Goal: Find specific page/section: Find specific page/section

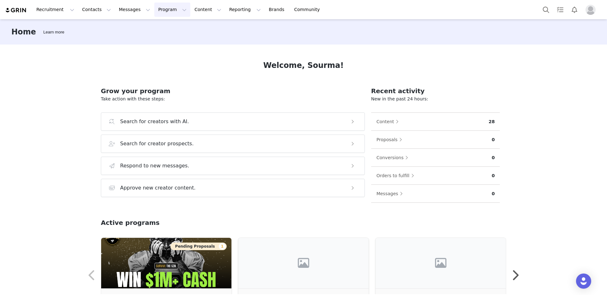
click at [163, 10] on button "Program Program" at bounding box center [172, 10] width 36 height 14
click at [168, 25] on p "Activations" at bounding box center [162, 28] width 24 height 7
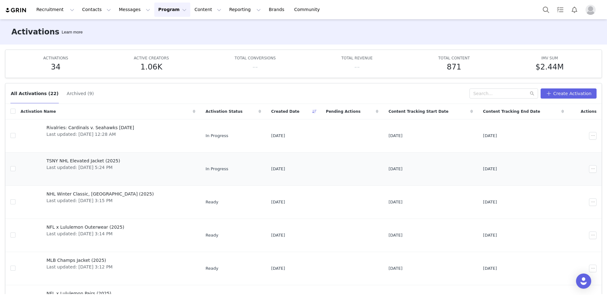
click at [84, 165] on span "Last updated: [DATE] 5:24 PM" at bounding box center [84, 168] width 74 height 7
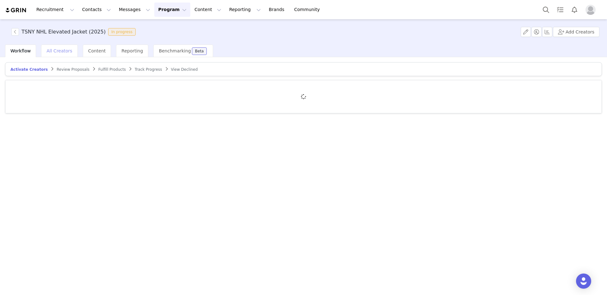
click at [60, 48] on span "All Creators" at bounding box center [60, 50] width 26 height 5
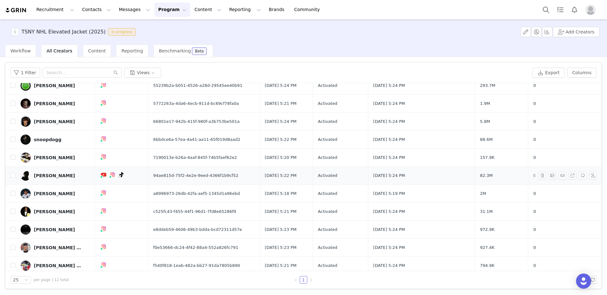
scroll to position [43, 0]
